Goal: Task Accomplishment & Management: Manage account settings

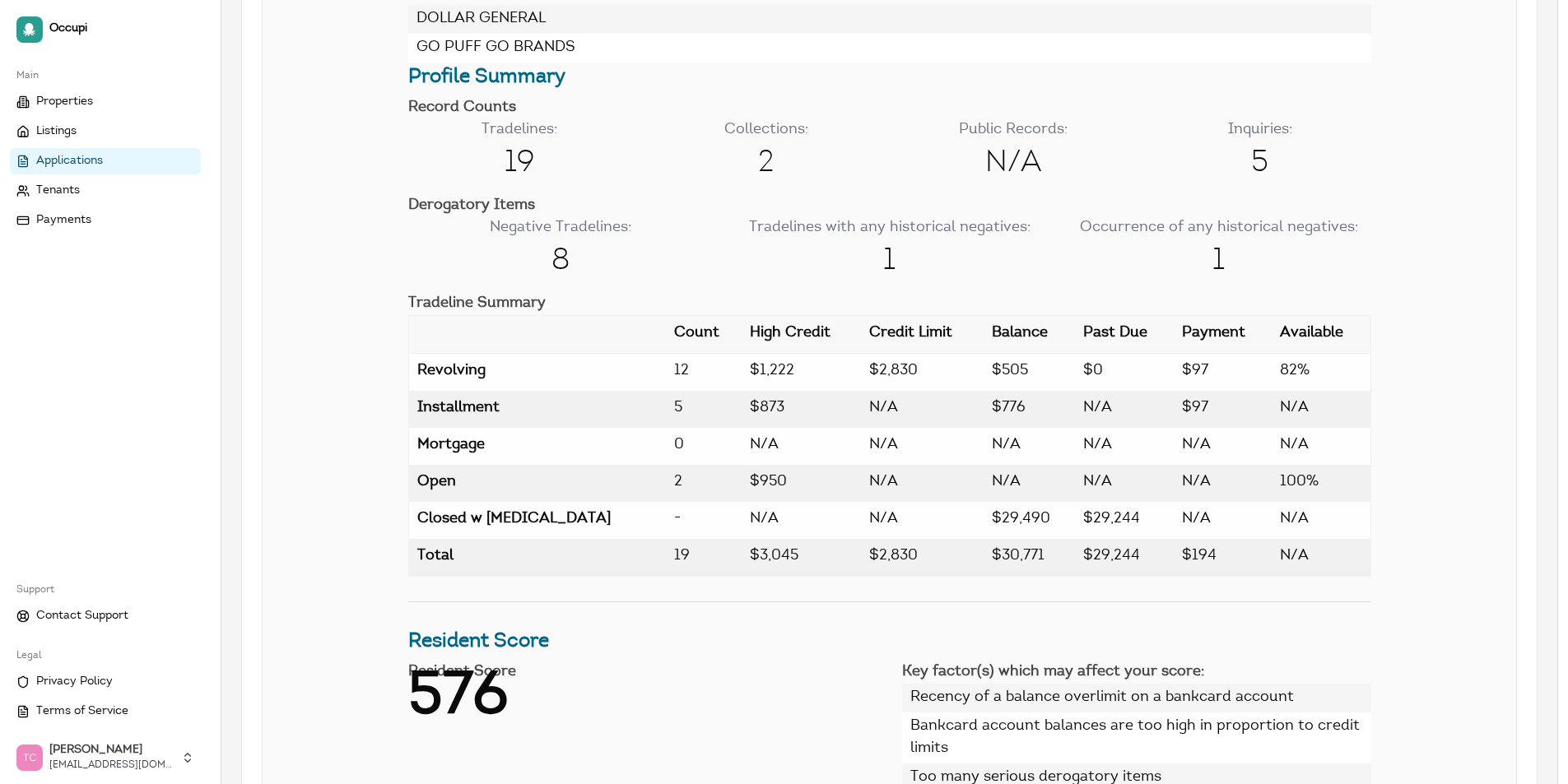
scroll to position [1398, 0]
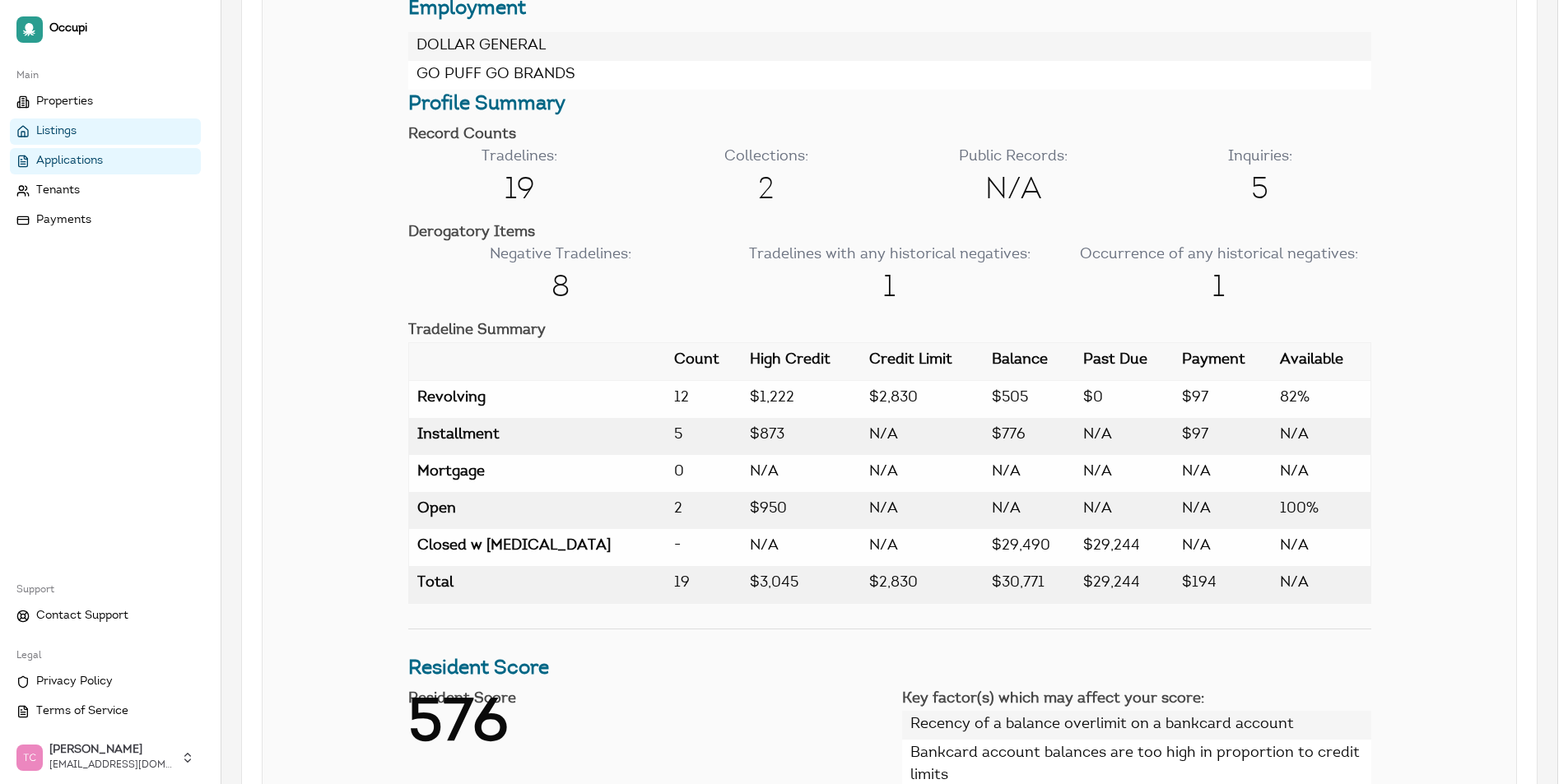
click at [94, 126] on link "Listings" at bounding box center [105, 132] width 191 height 26
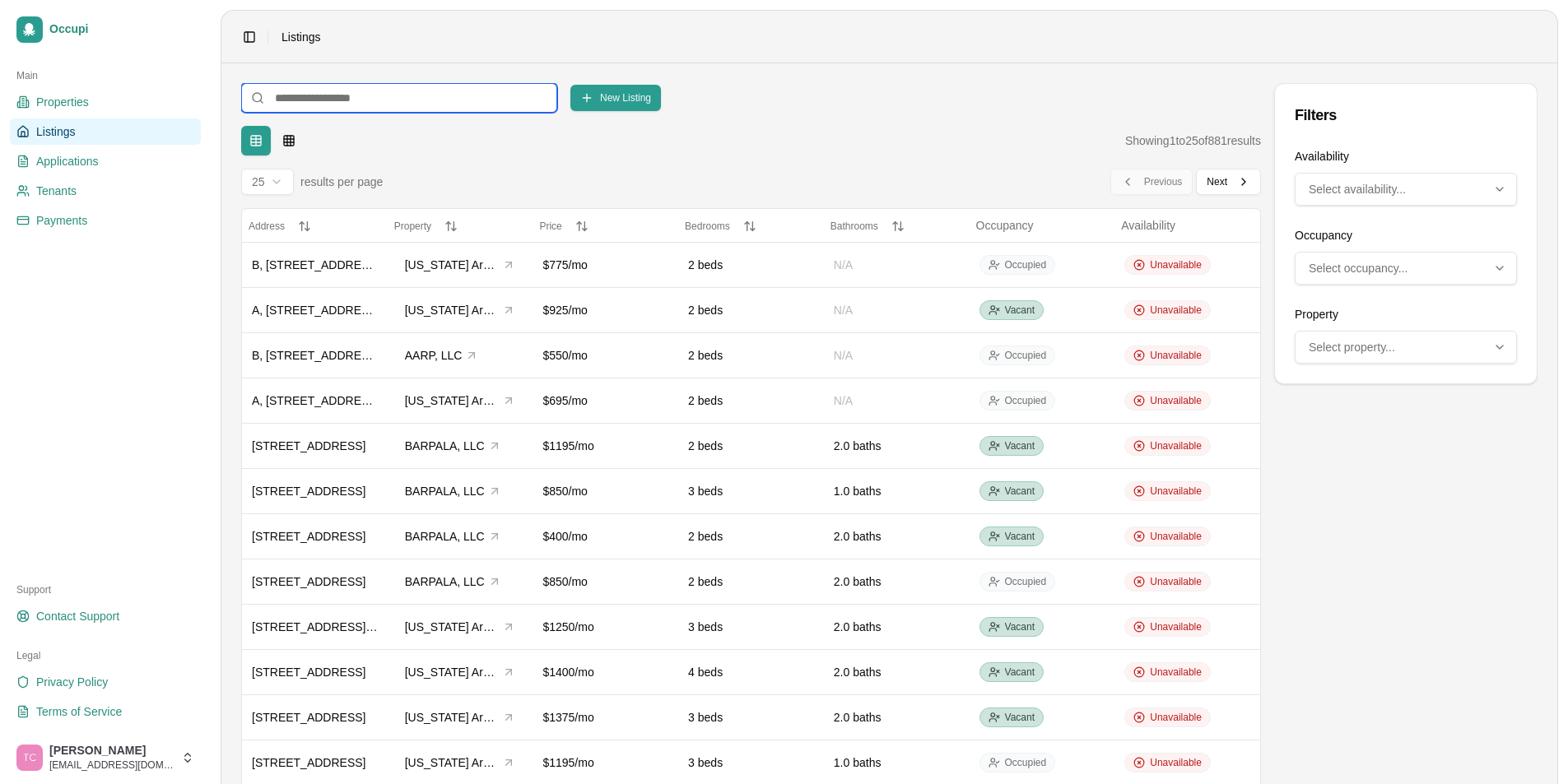
click at [307, 96] on input at bounding box center [399, 98] width 316 height 29
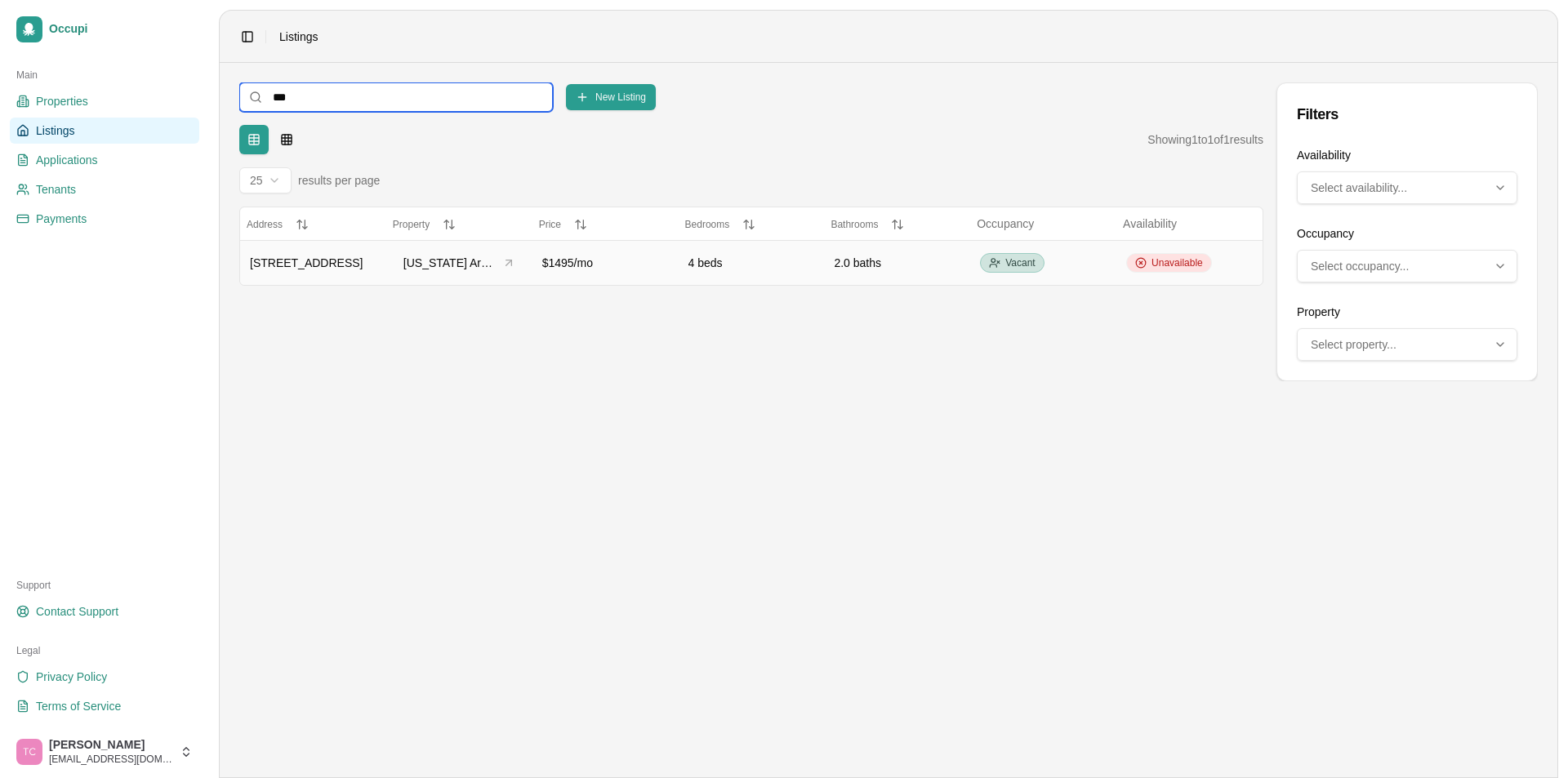
type input "***"
click at [1159, 260] on span "Unavailable" at bounding box center [1178, 262] width 52 height 13
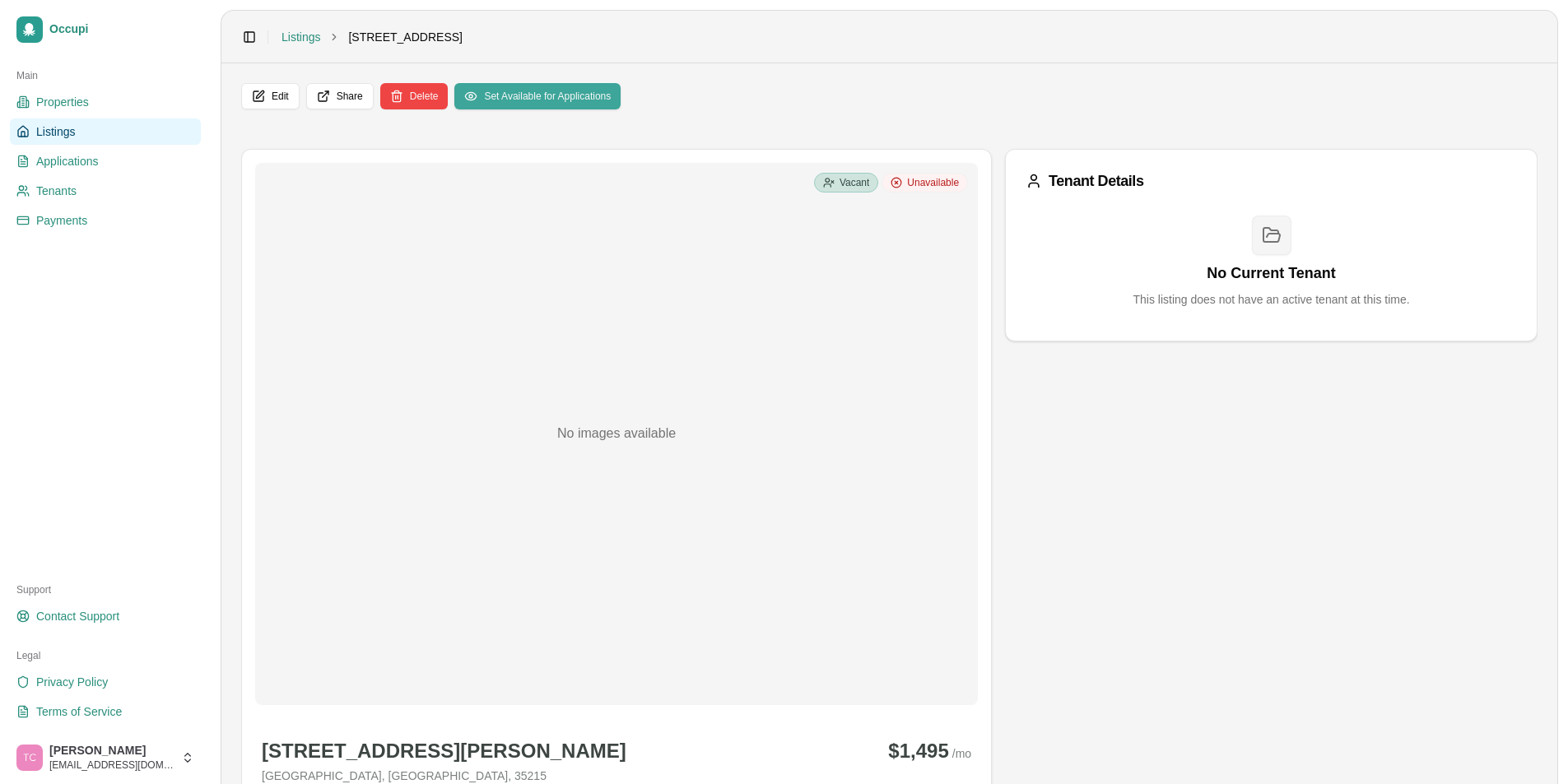
click at [564, 106] on button "Set Available for Applications" at bounding box center [537, 96] width 166 height 26
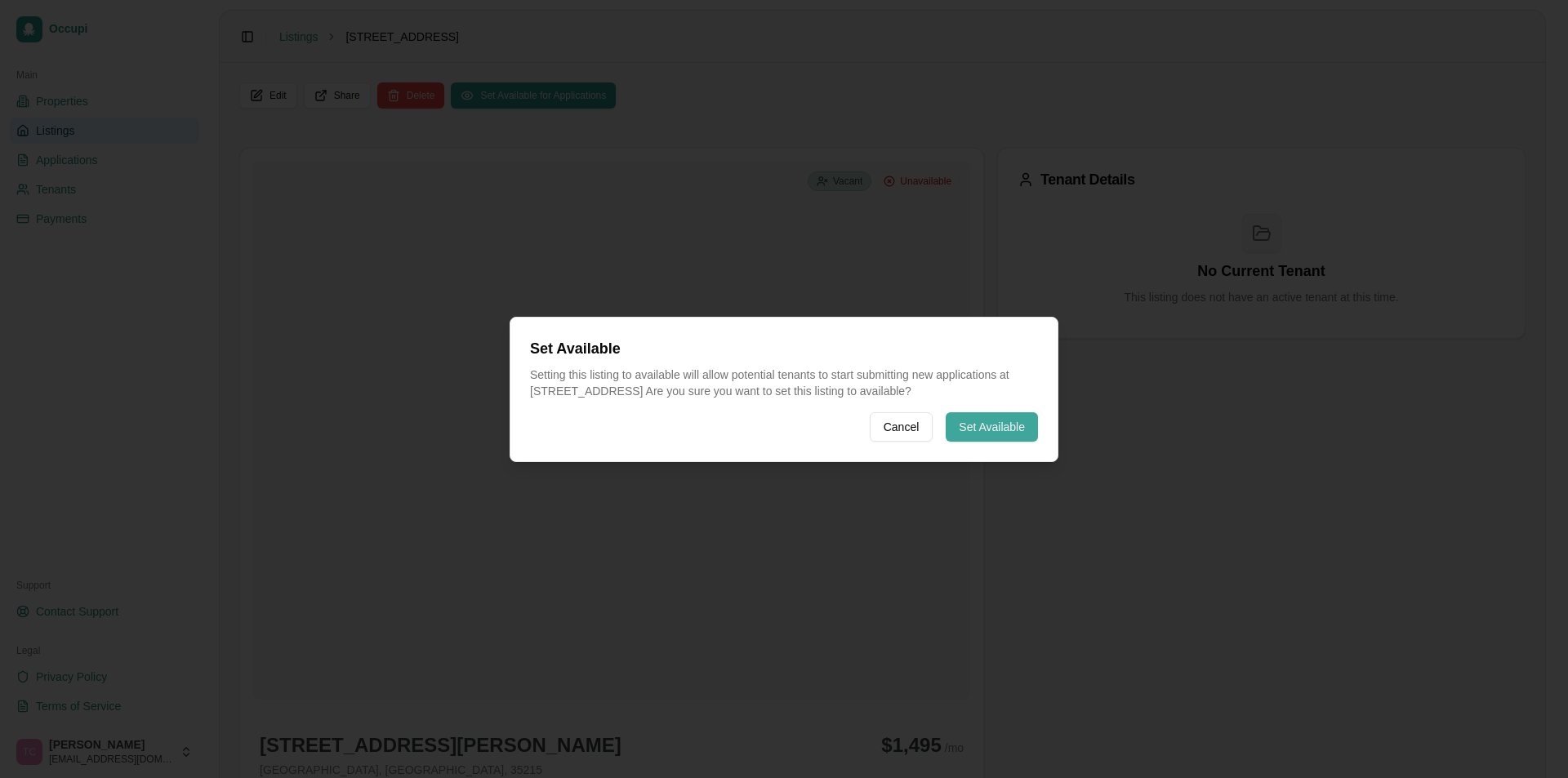
click at [981, 425] on button "Set Available" at bounding box center [991, 426] width 92 height 29
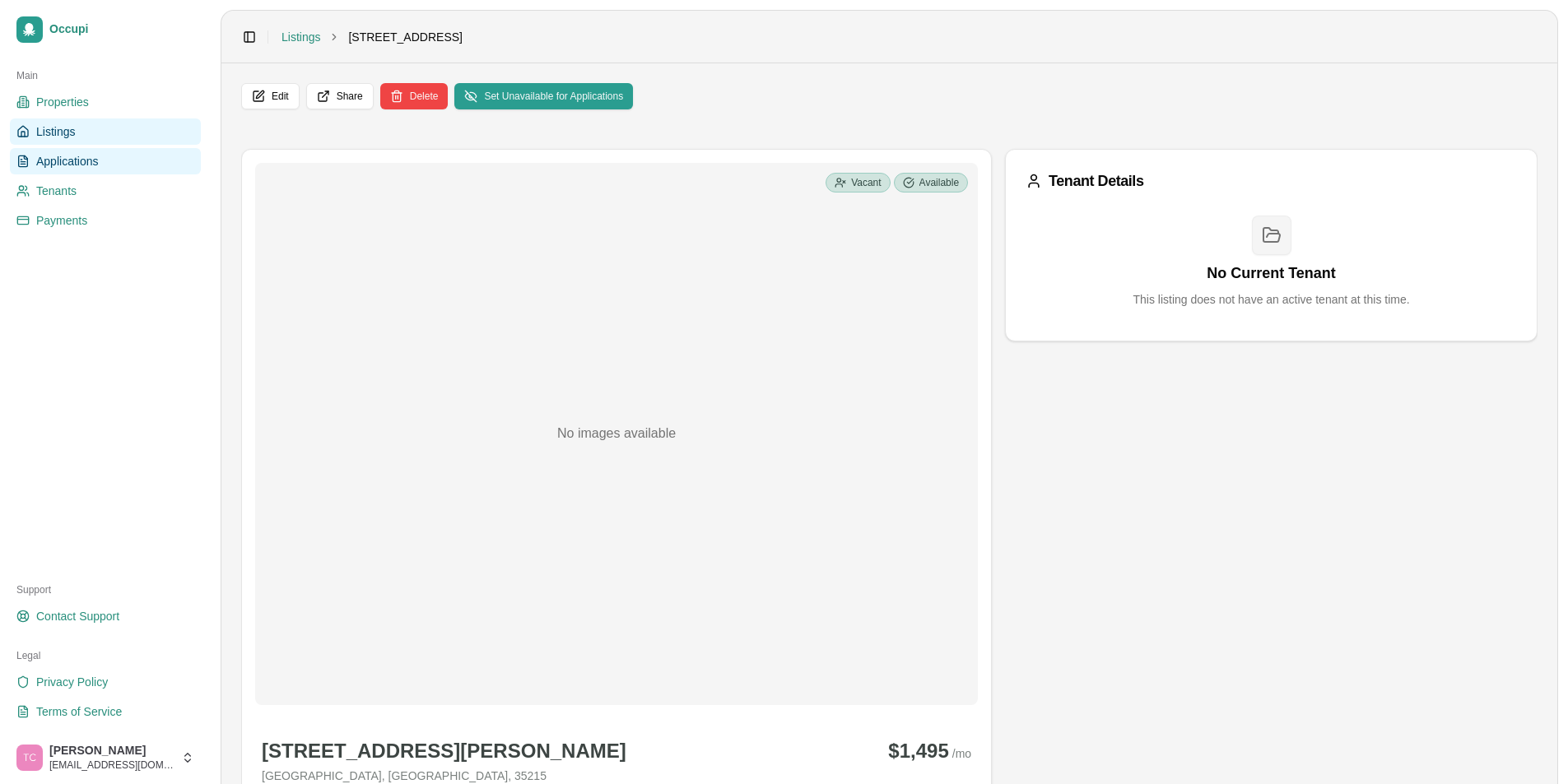
click at [53, 160] on span "Applications" at bounding box center [68, 161] width 62 height 16
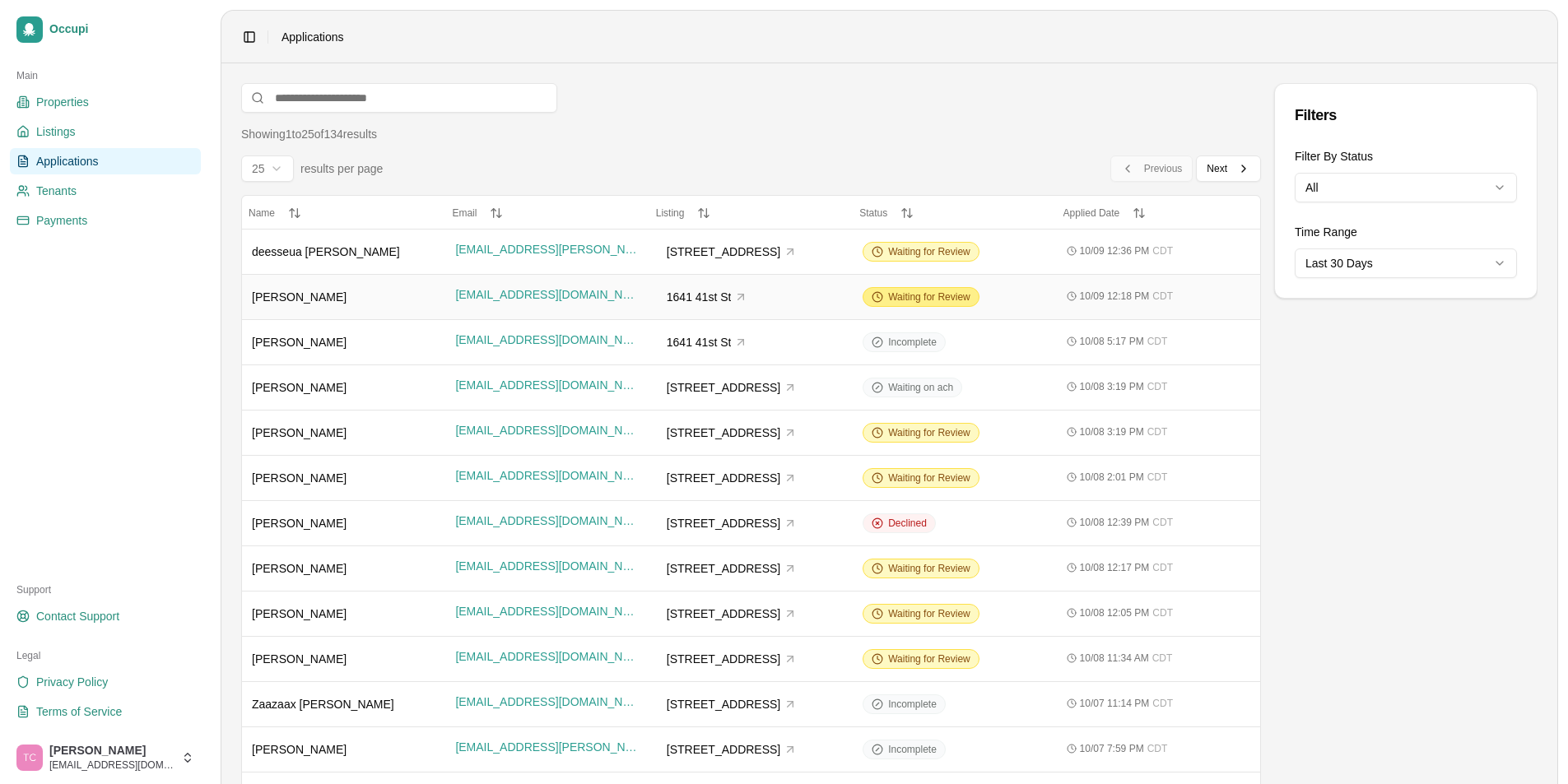
click at [918, 295] on span "Waiting for Review" at bounding box center [928, 296] width 82 height 13
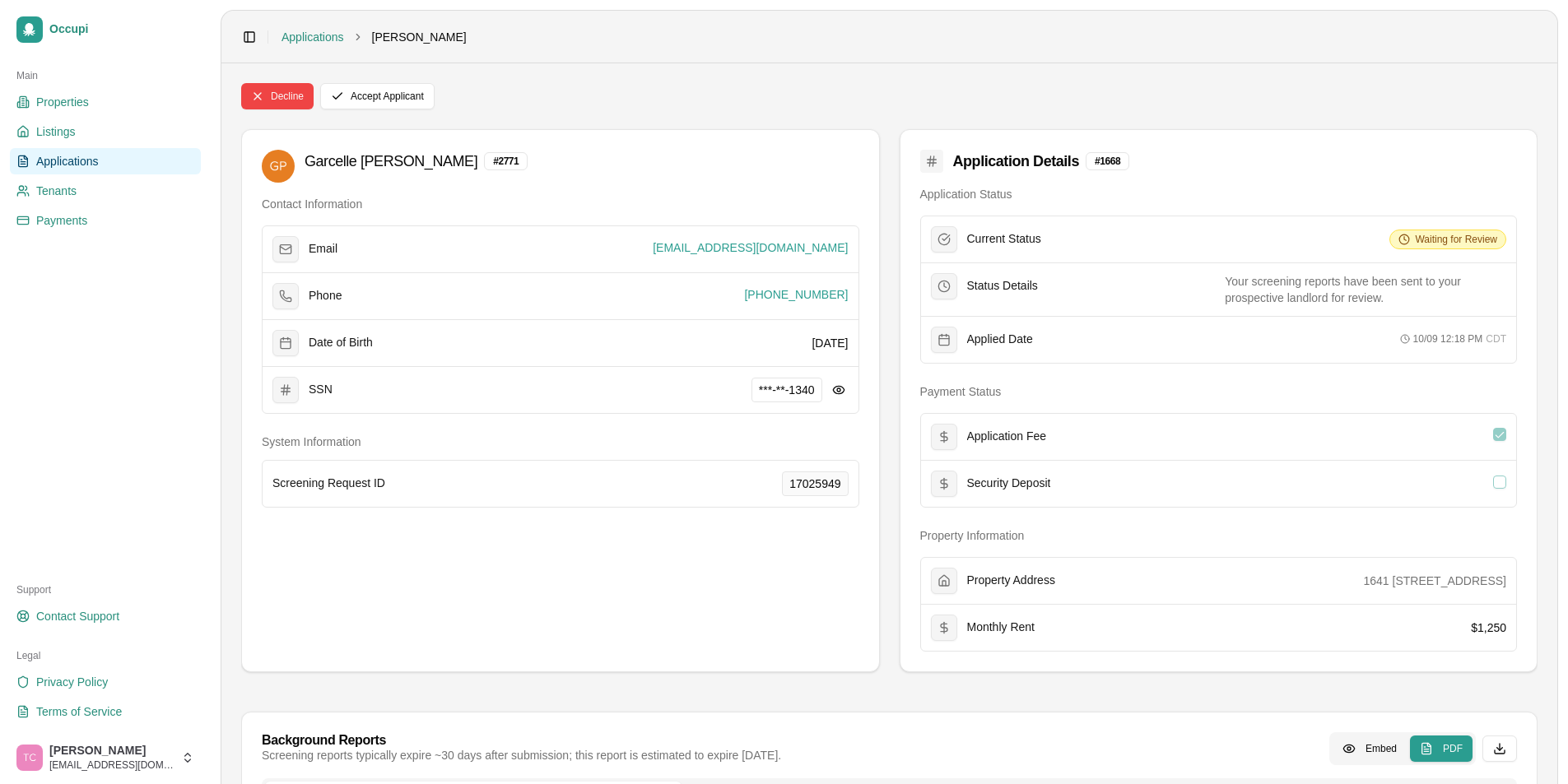
click at [58, 159] on span "Applications" at bounding box center [68, 161] width 62 height 16
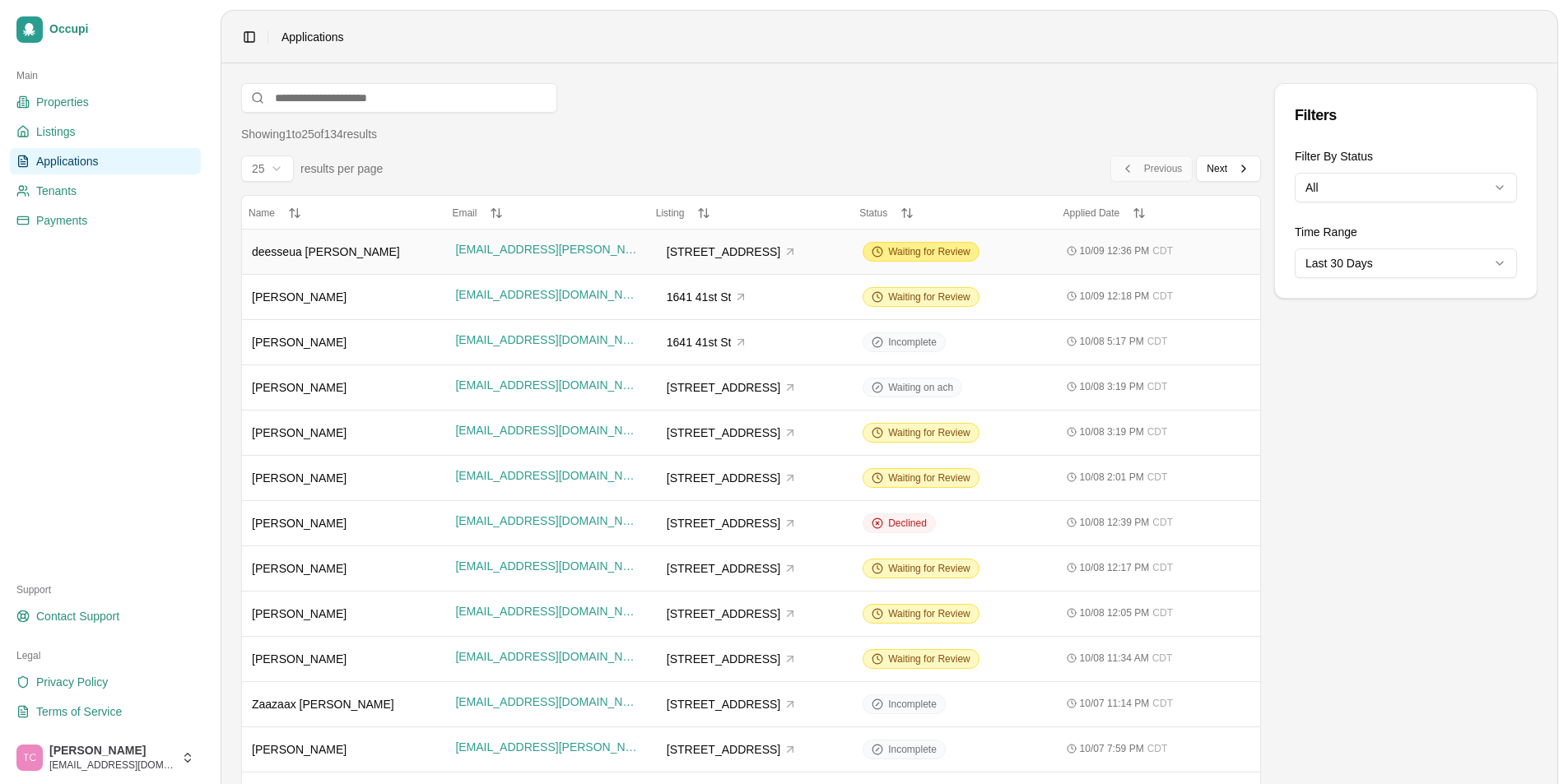
click at [915, 252] on span "Waiting for Review" at bounding box center [928, 251] width 82 height 13
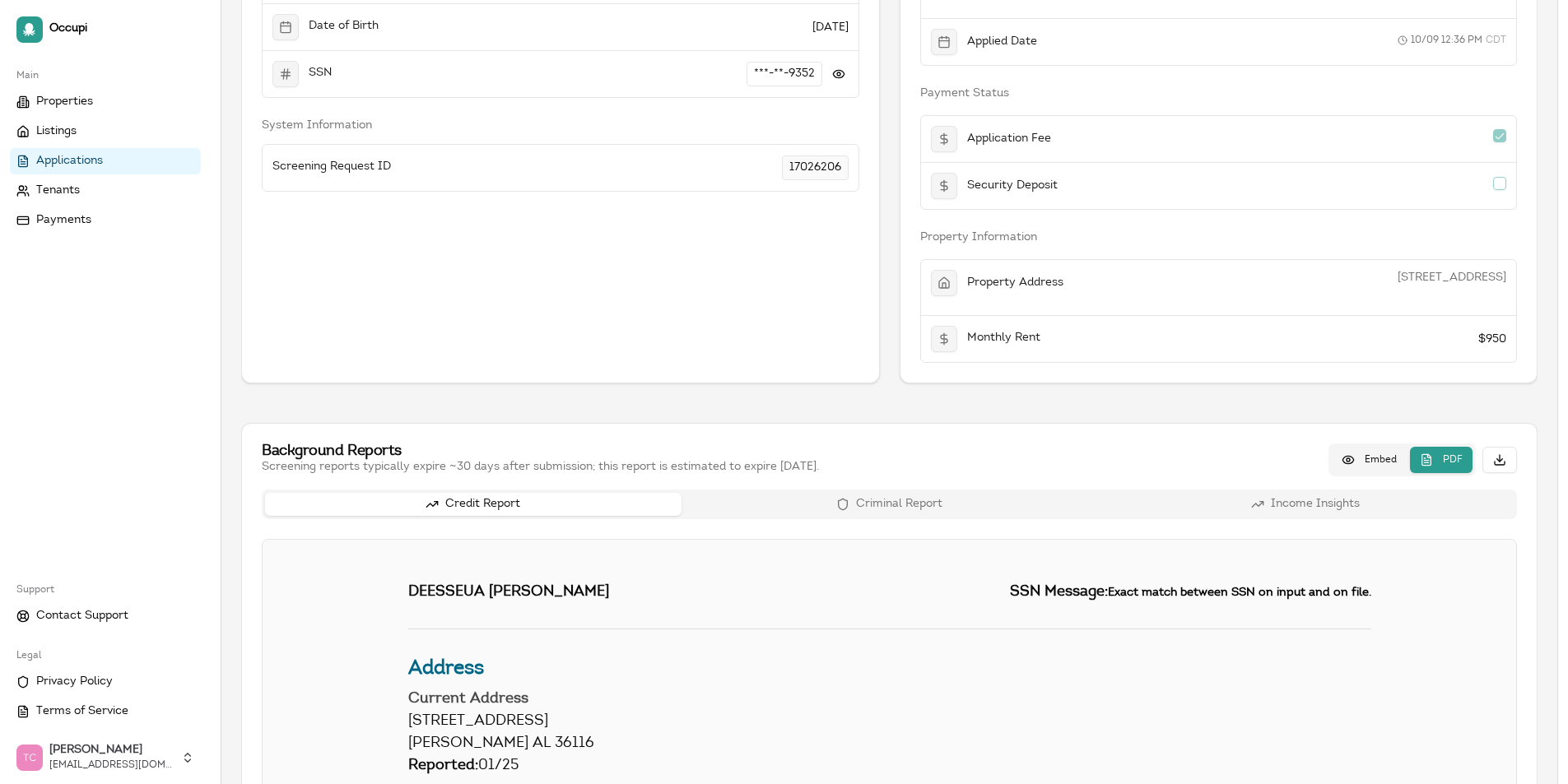
scroll to position [329, 0]
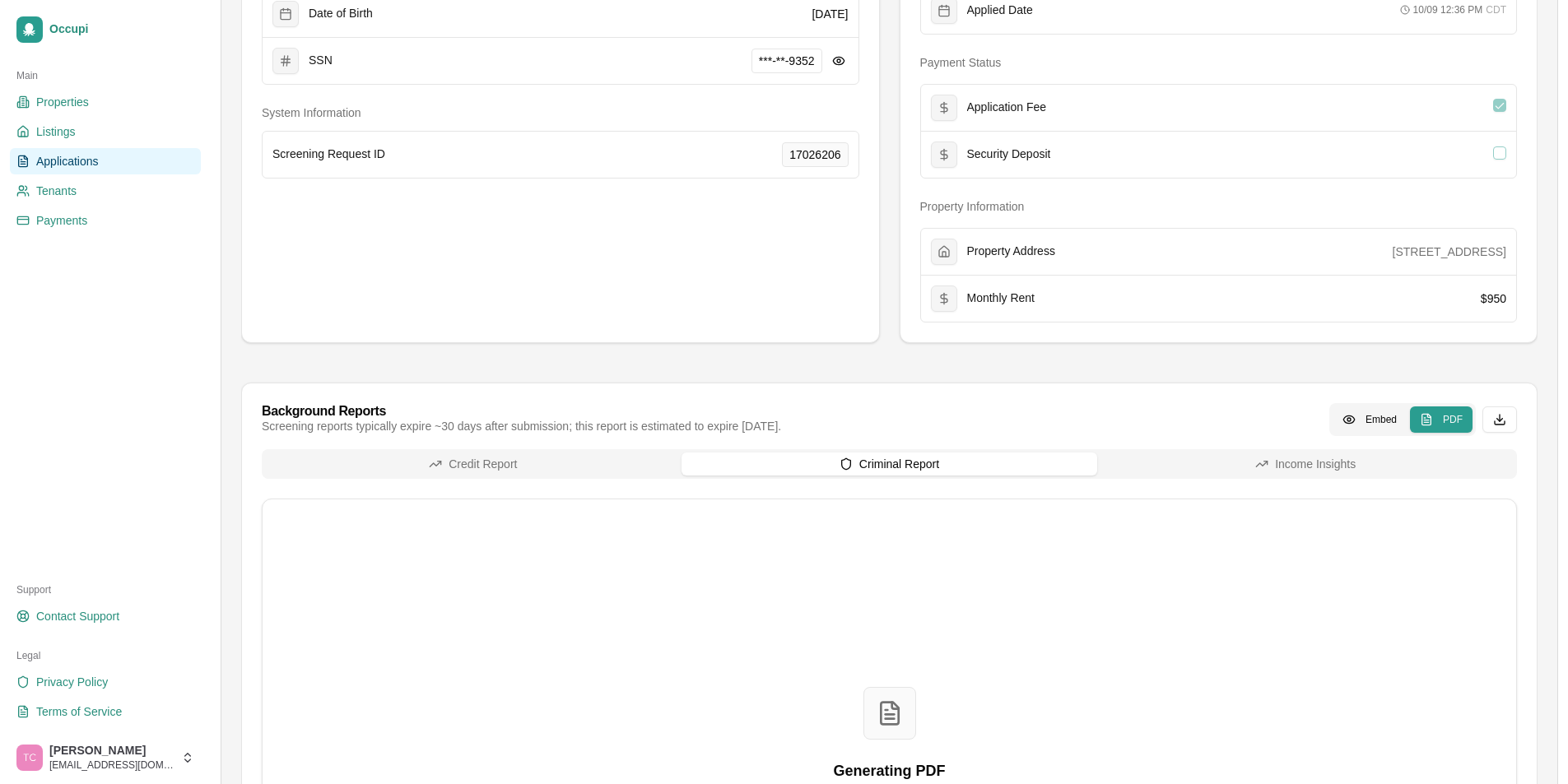
click at [878, 492] on div "Credit Report Criminal Report Income Insights Generating PDF Converting report …" at bounding box center [889, 721] width 1255 height 545
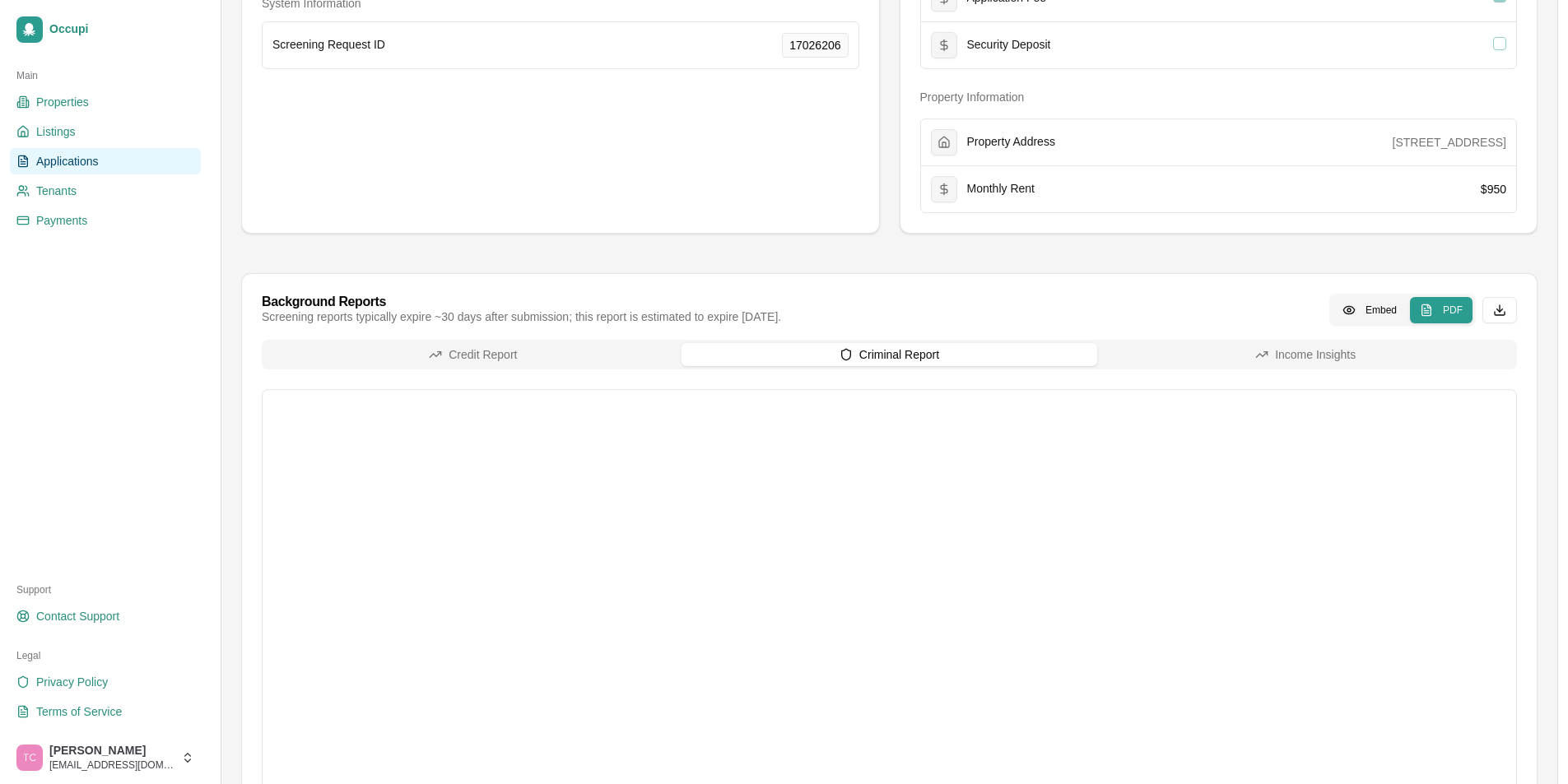
scroll to position [165, 0]
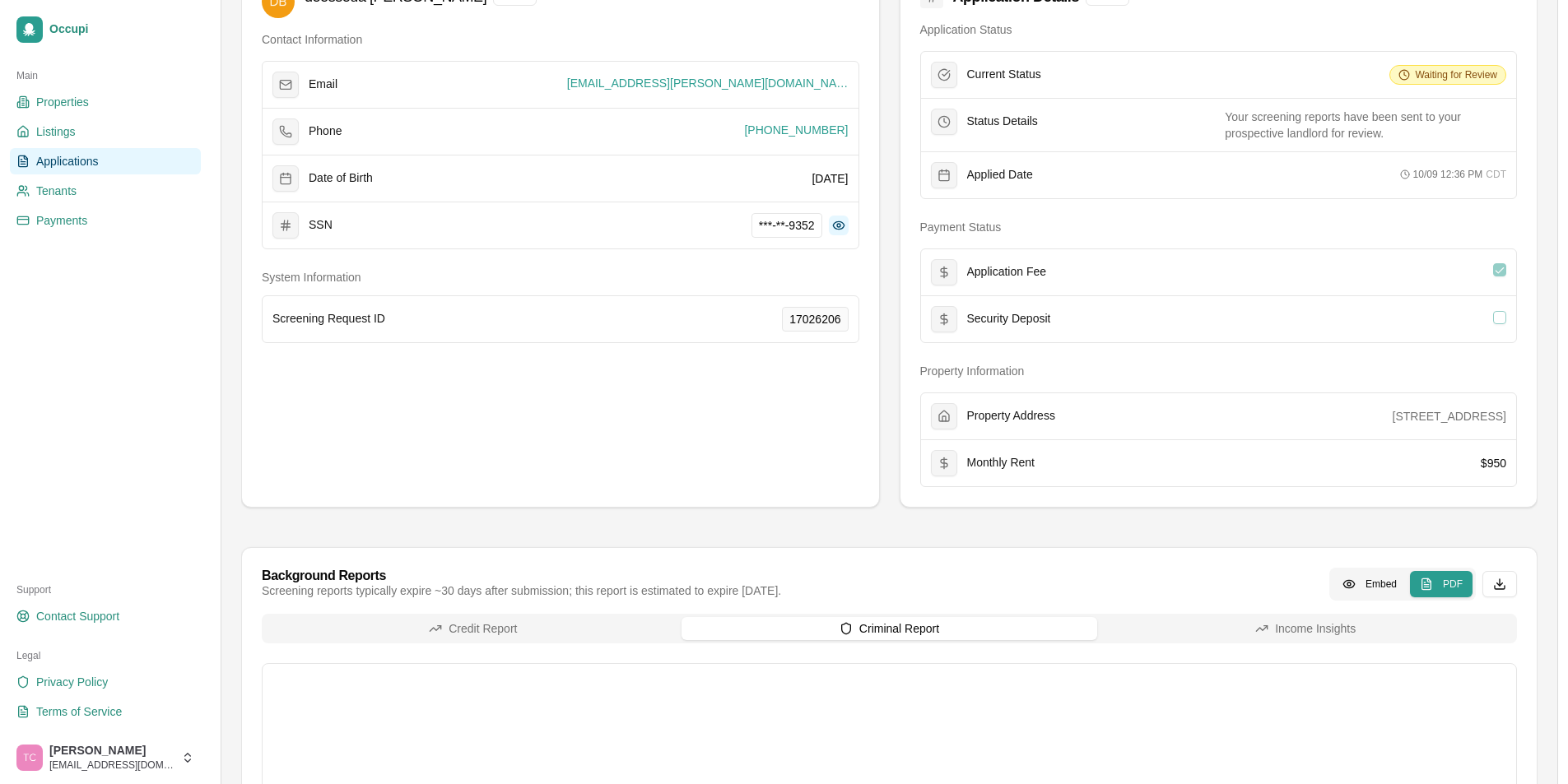
click at [837, 223] on button at bounding box center [838, 225] width 20 height 20
drag, startPoint x: 815, startPoint y: 223, endPoint x: 747, endPoint y: 227, distance: 68.1
click at [747, 227] on span "406-47-9352" at bounding box center [781, 225] width 80 height 24
copy span "406-47-9352"
